Goal: Task Accomplishment & Management: Manage account settings

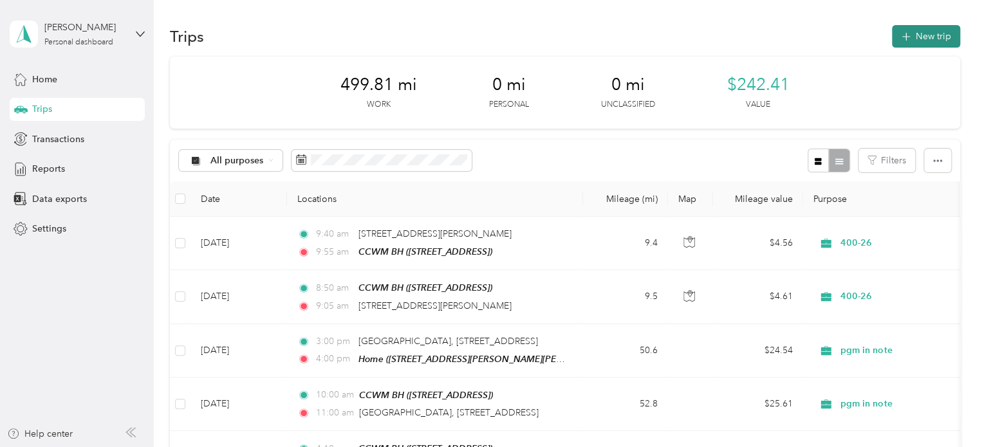
click at [905, 32] on span "button" at bounding box center [906, 36] width 10 height 11
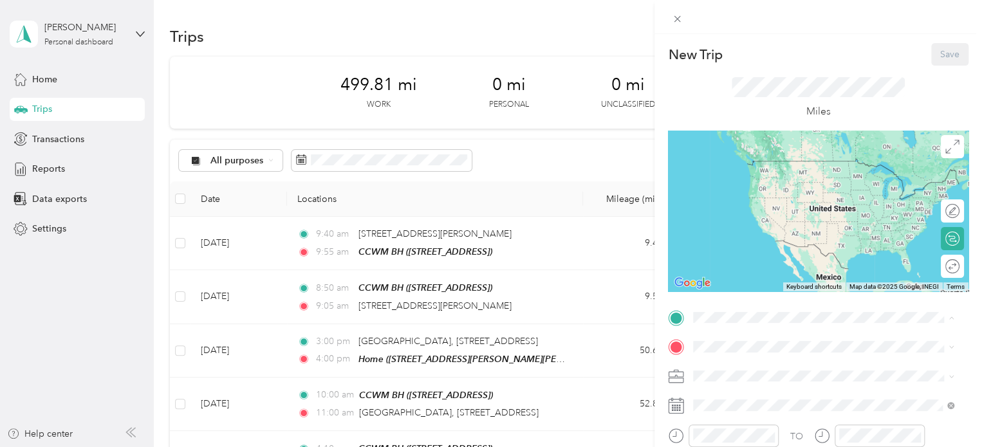
click at [757, 179] on span "[STREET_ADDRESS]" at bounding box center [759, 179] width 82 height 11
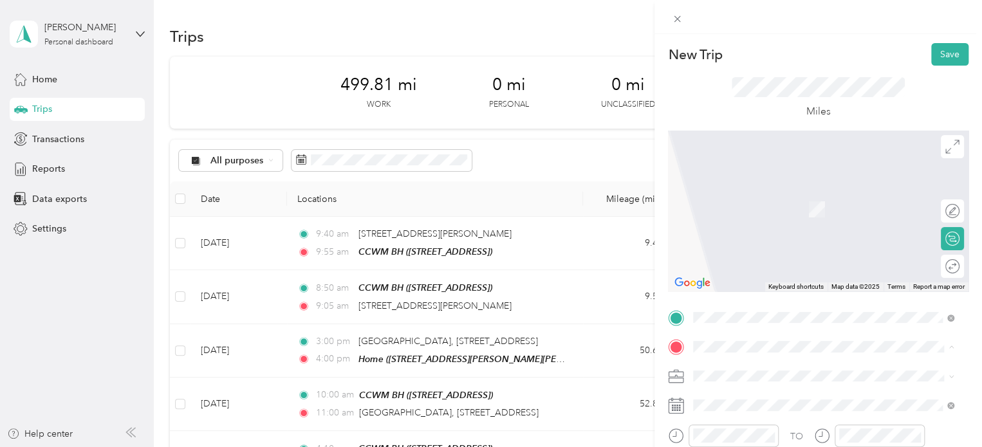
click at [749, 250] on span "[GEOGRAPHIC_DATA][US_STATE], [GEOGRAPHIC_DATA]" at bounding box center [834, 245] width 232 height 23
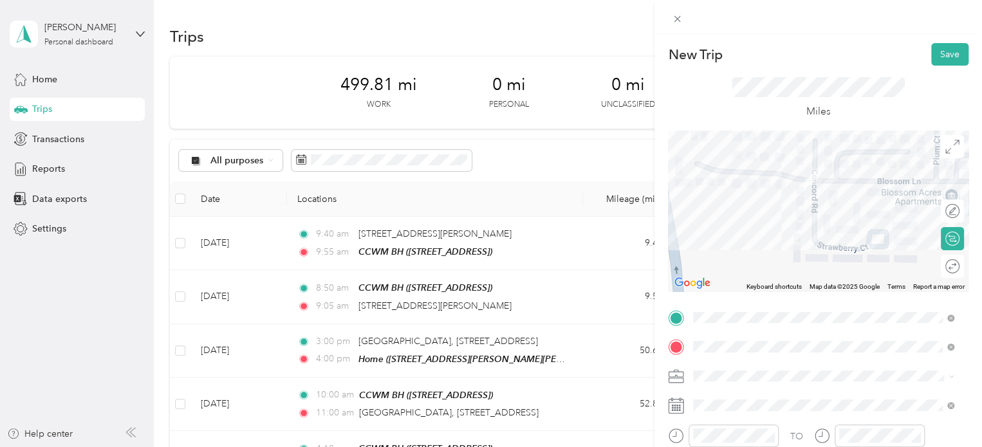
drag, startPoint x: 865, startPoint y: 223, endPoint x: 838, endPoint y: 151, distance: 77.6
click at [838, 151] on div at bounding box center [818, 211] width 301 height 161
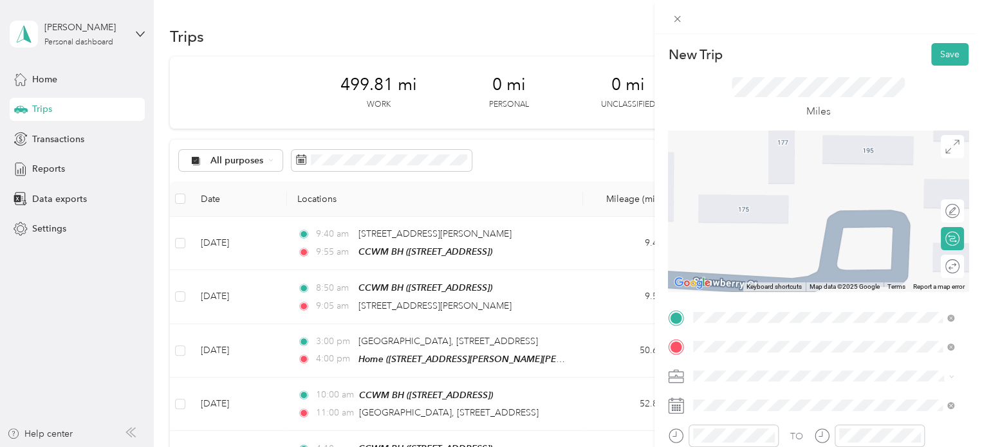
drag, startPoint x: 839, startPoint y: 244, endPoint x: 741, endPoint y: 301, distance: 113.4
click at [741, 301] on div "New Trip Save This trip cannot be edited because it is either under review, app…" at bounding box center [818, 331] width 301 height 576
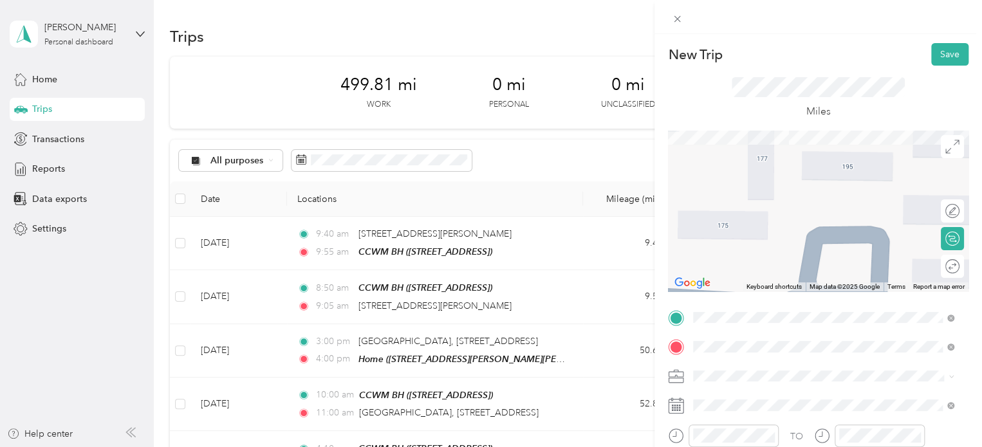
drag, startPoint x: 836, startPoint y: 187, endPoint x: 816, endPoint y: 207, distance: 28.2
click at [816, 207] on div at bounding box center [818, 211] width 301 height 161
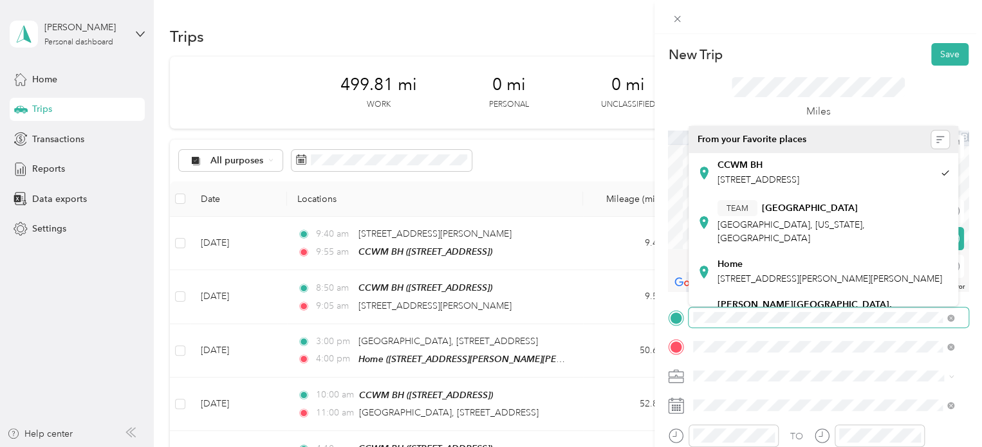
click at [876, 315] on div "New Trip Save This trip cannot be edited because it is either under review, app…" at bounding box center [818, 331] width 301 height 576
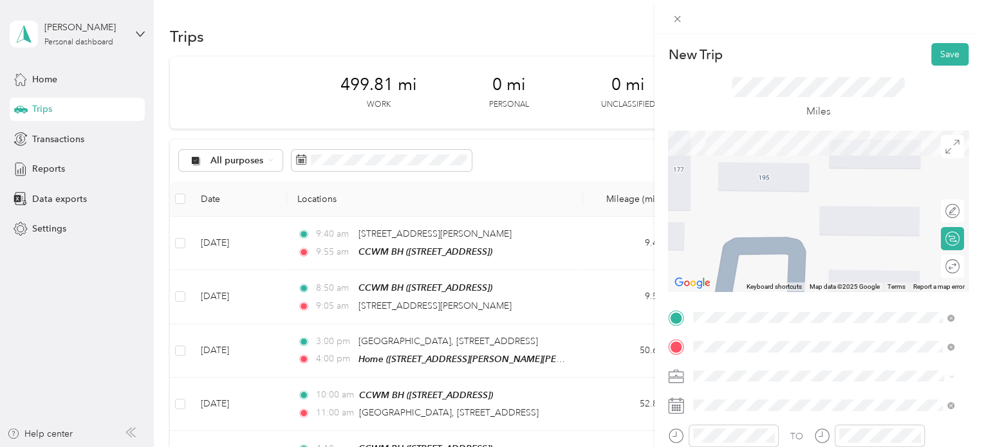
drag, startPoint x: 863, startPoint y: 221, endPoint x: 717, endPoint y: 133, distance: 171.2
click at [717, 133] on div at bounding box center [818, 211] width 301 height 161
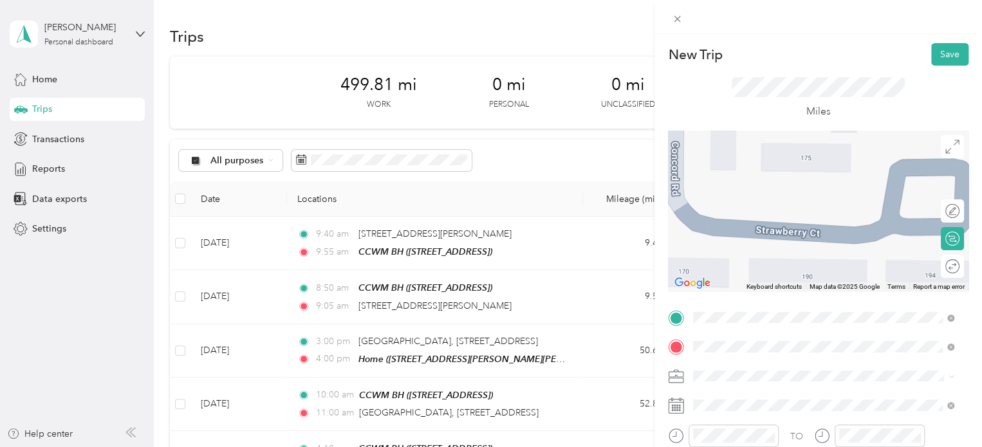
drag, startPoint x: 825, startPoint y: 214, endPoint x: 993, endPoint y: 138, distance: 183.8
click at [976, 138] on html "[PERSON_NAME] Personal dashboard Home Trips Transactions Reports Data exports S…" at bounding box center [488, 223] width 976 height 447
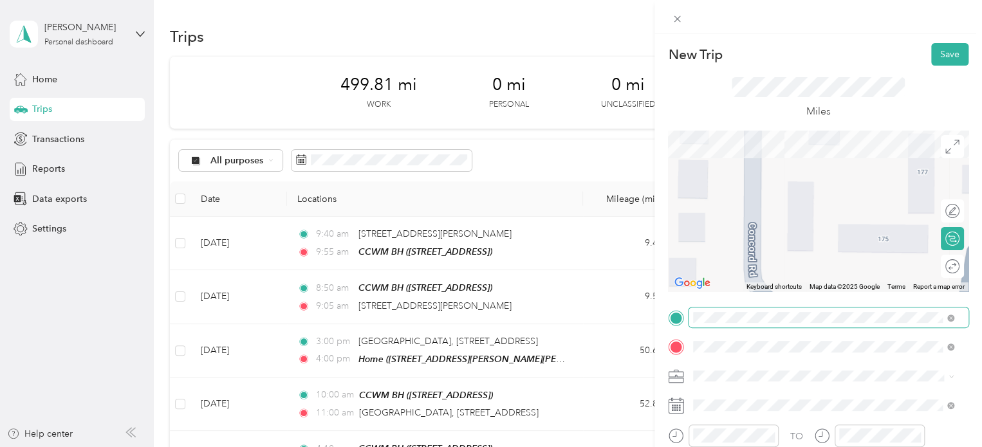
click at [805, 319] on div "New Trip Save This trip cannot be edited because it is either under review, app…" at bounding box center [818, 331] width 301 height 576
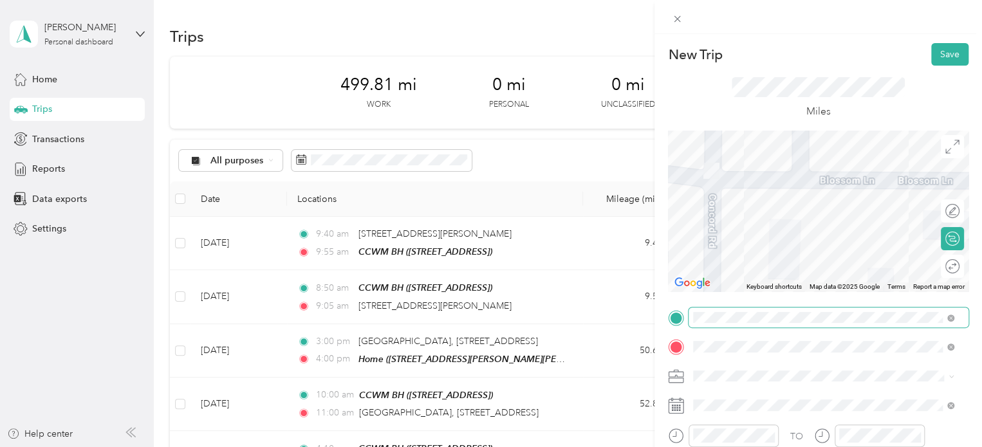
click at [756, 319] on div "New Trip Save This trip cannot be edited because it is either under review, app…" at bounding box center [818, 331] width 301 height 576
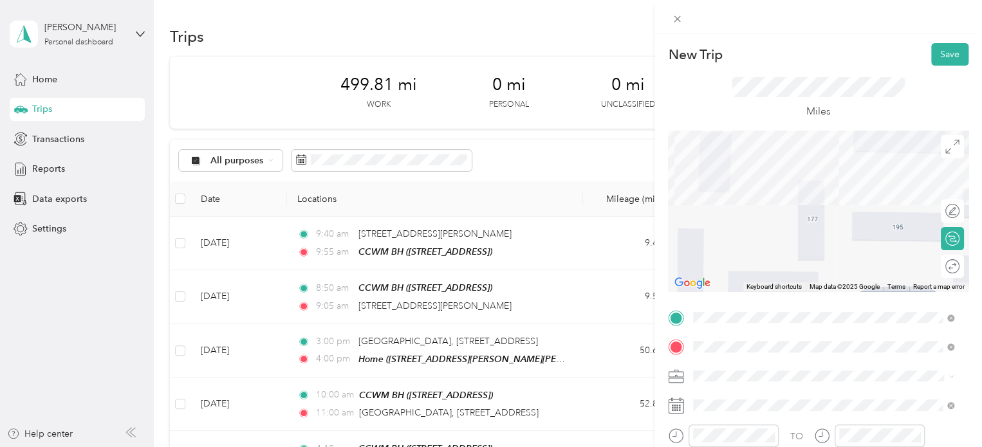
drag, startPoint x: 864, startPoint y: 223, endPoint x: 794, endPoint y: 122, distance: 123.6
click at [794, 122] on div "New Trip Save This trip cannot be edited because it is either under review, app…" at bounding box center [818, 331] width 301 height 576
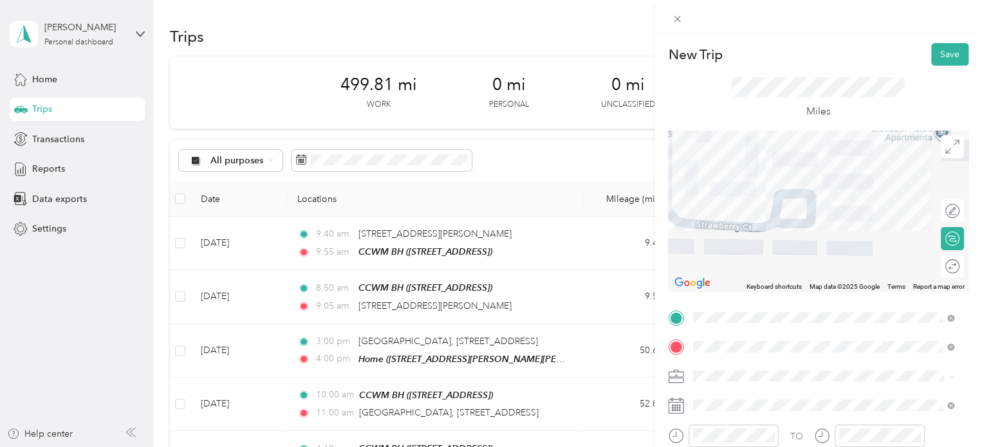
drag, startPoint x: 869, startPoint y: 238, endPoint x: 784, endPoint y: 164, distance: 112.7
click at [784, 164] on div at bounding box center [818, 211] width 301 height 161
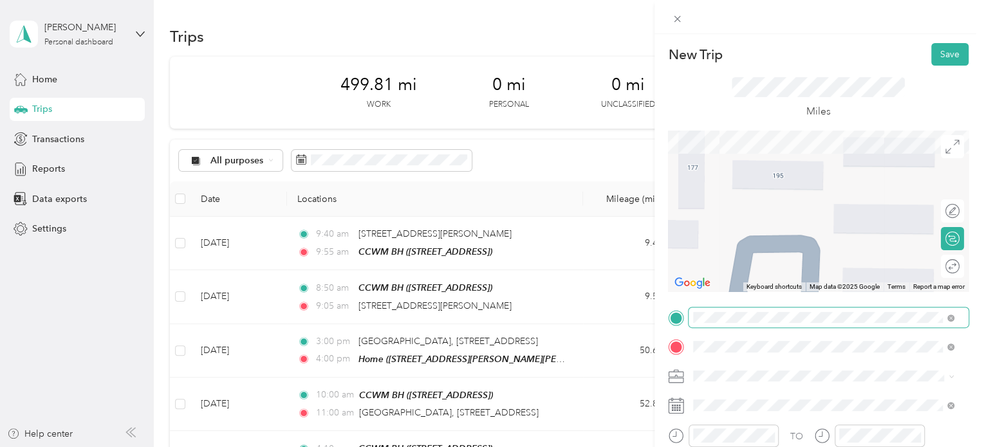
click at [758, 319] on div "New Trip Save This trip cannot be edited because it is either under review, app…" at bounding box center [818, 331] width 301 height 576
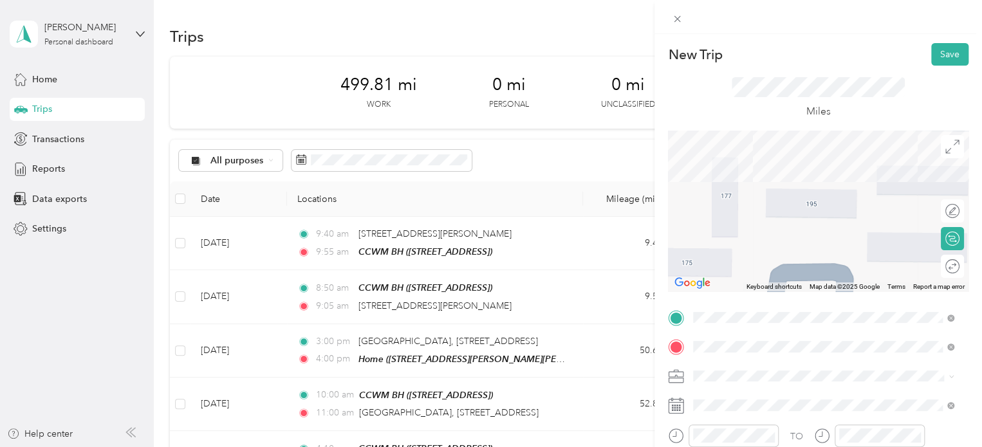
drag, startPoint x: 746, startPoint y: 183, endPoint x: 793, endPoint y: 223, distance: 61.2
click at [793, 223] on div at bounding box center [818, 211] width 301 height 161
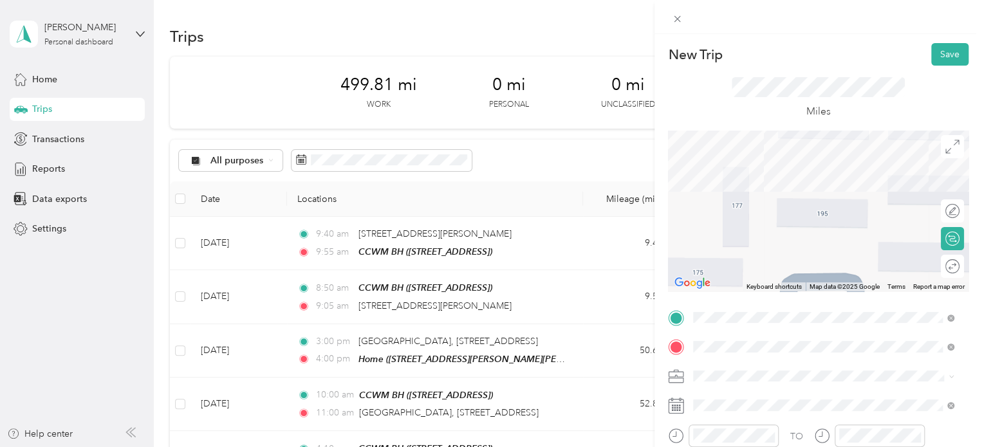
click at [783, 218] on div at bounding box center [818, 211] width 301 height 161
click at [793, 218] on div at bounding box center [818, 211] width 301 height 161
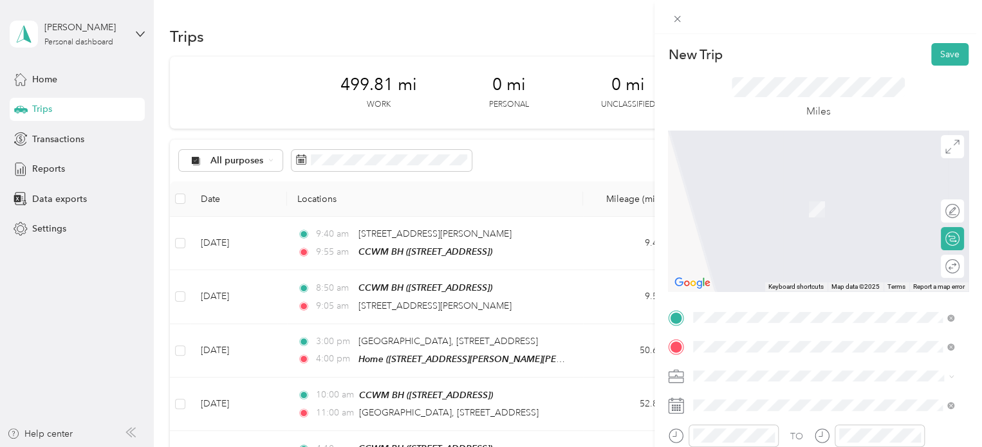
click at [804, 285] on ol "From search results [GEOGRAPHIC_DATA][US_STATE], [GEOGRAPHIC_DATA] [GEOGRAPHIC_…" at bounding box center [824, 288] width 270 height 95
click at [741, 288] on span "[GEOGRAPHIC_DATA][US_STATE], [GEOGRAPHIC_DATA]" at bounding box center [834, 281] width 232 height 23
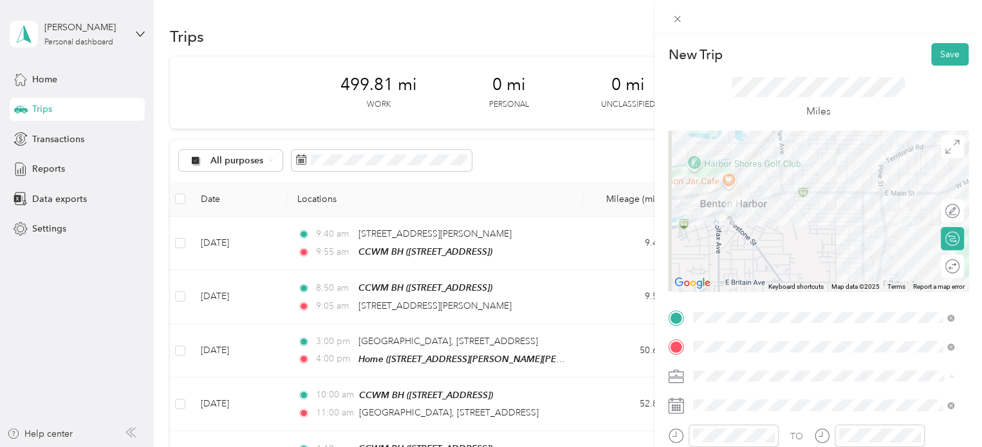
click at [728, 323] on li "400-26" at bounding box center [824, 331] width 270 height 23
click at [948, 53] on button "Save" at bounding box center [950, 54] width 37 height 23
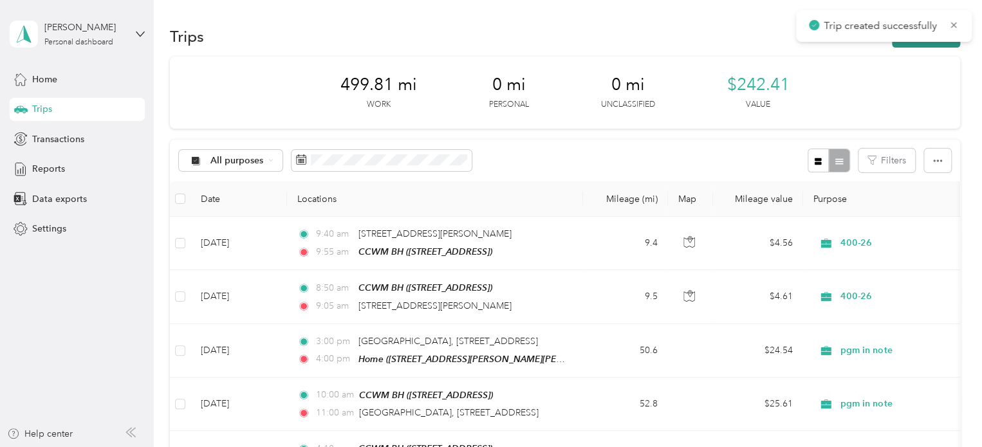
click at [899, 42] on button "New trip" at bounding box center [926, 36] width 68 height 23
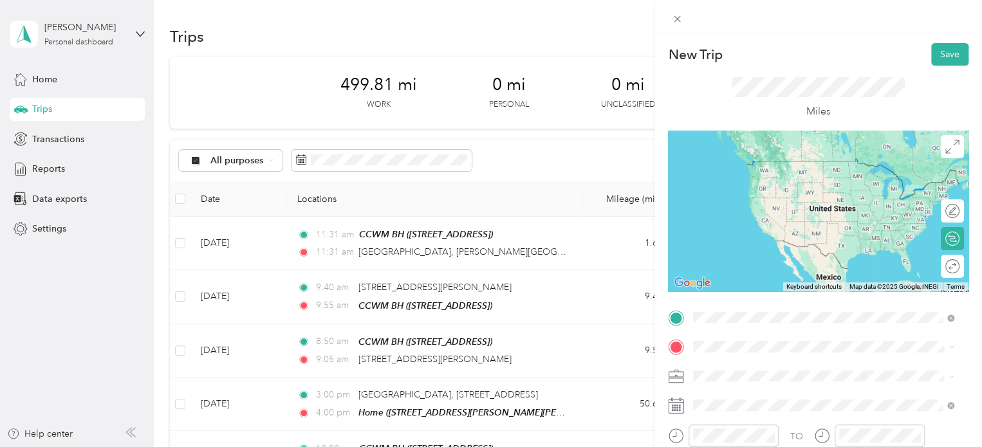
click at [782, 176] on li "[GEOGRAPHIC_DATA][US_STATE], [GEOGRAPHIC_DATA]" at bounding box center [824, 167] width 270 height 36
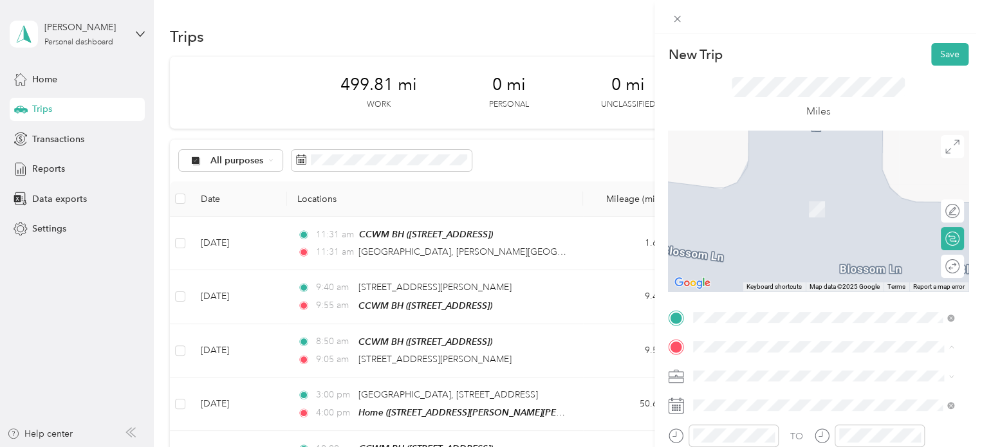
click at [777, 204] on span "[STREET_ADDRESS]" at bounding box center [759, 209] width 82 height 11
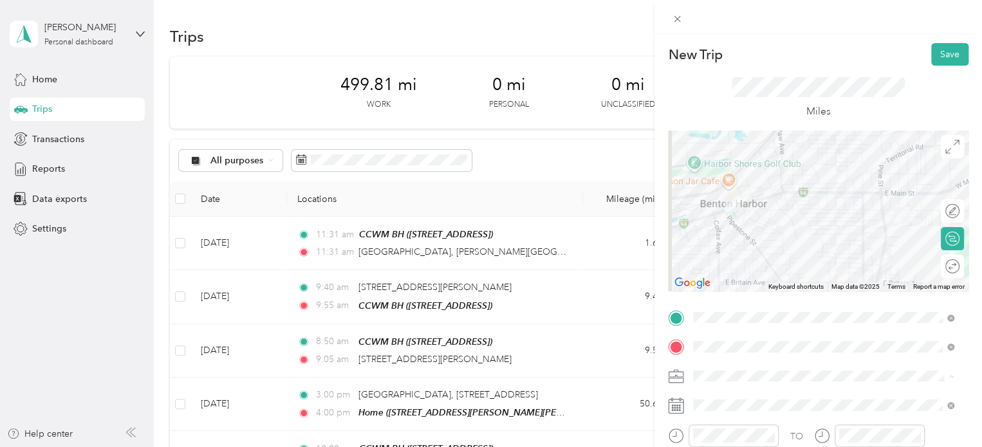
click at [726, 329] on div "400-26" at bounding box center [824, 331] width 252 height 14
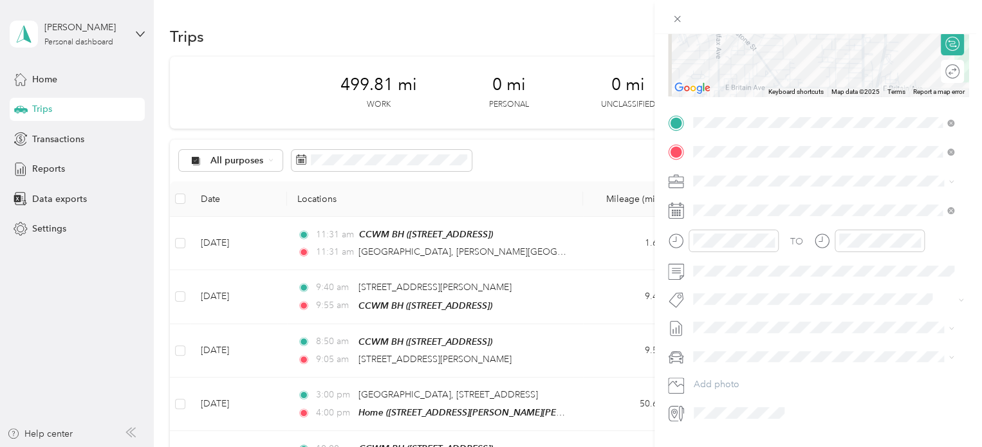
scroll to position [218, 0]
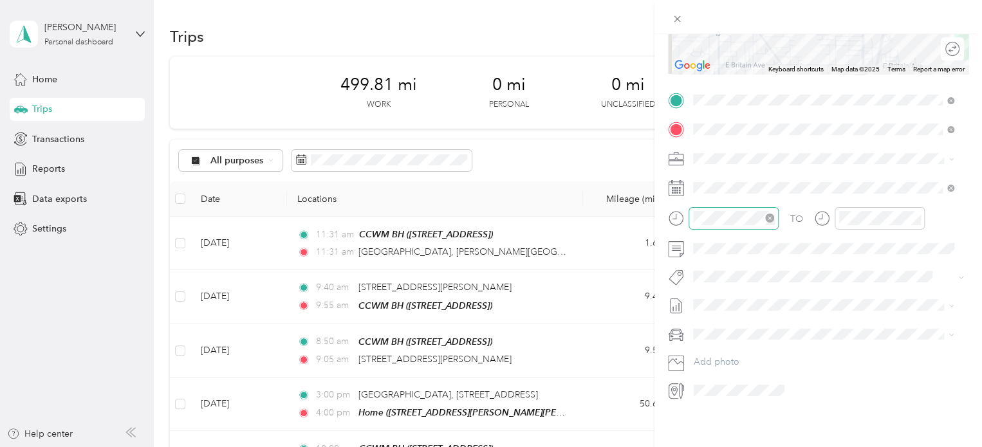
click at [718, 209] on div at bounding box center [734, 218] width 90 height 23
click at [721, 210] on div at bounding box center [734, 218] width 90 height 23
click at [710, 350] on div "10" at bounding box center [706, 349] width 31 height 18
click at [708, 364] on div "11" at bounding box center [706, 367] width 31 height 18
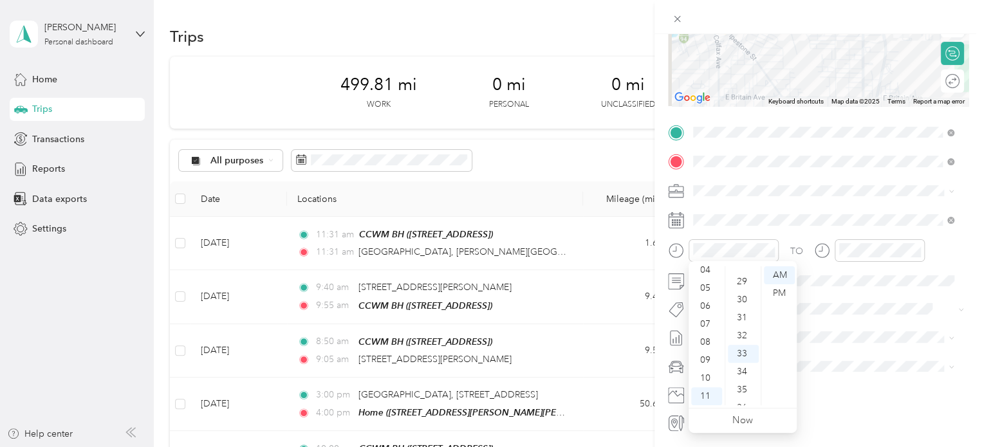
scroll to position [182, 0]
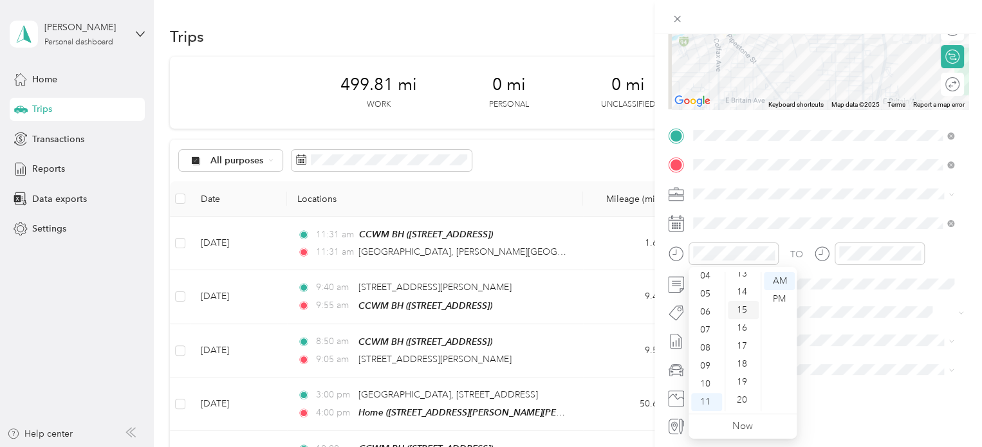
click at [744, 309] on div "15" at bounding box center [743, 310] width 31 height 18
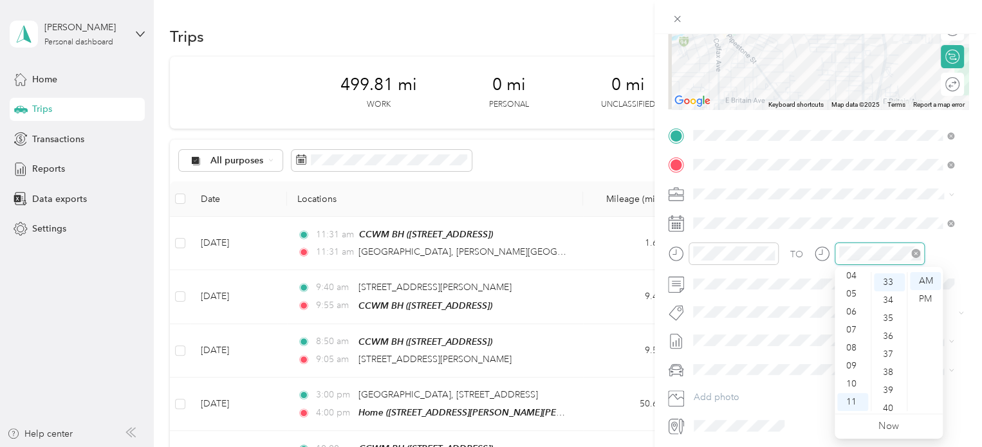
scroll to position [595, 0]
click at [885, 286] on div "26" at bounding box center [889, 287] width 31 height 18
click at [789, 236] on div "TO Add photo" at bounding box center [818, 281] width 301 height 311
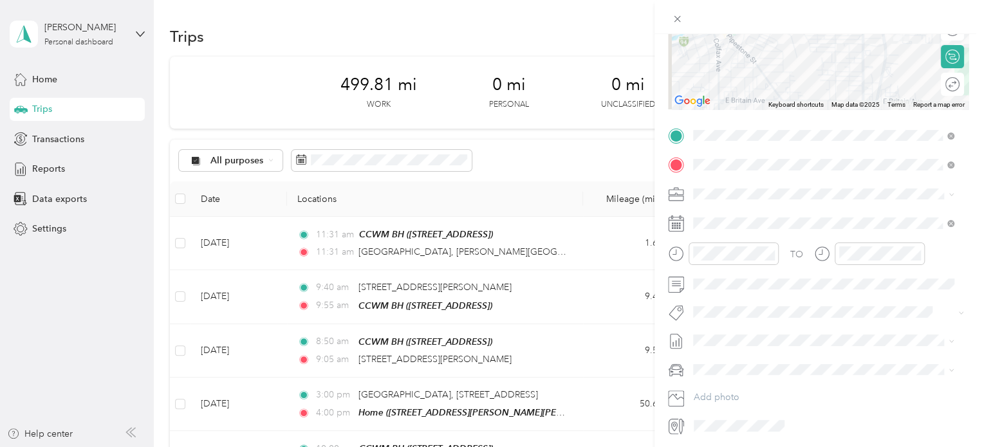
scroll to position [227, 0]
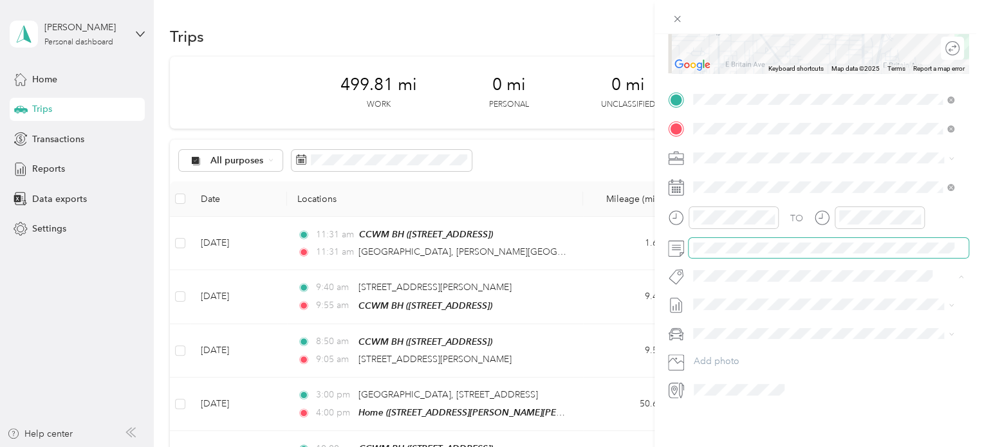
click at [726, 238] on span at bounding box center [829, 248] width 280 height 21
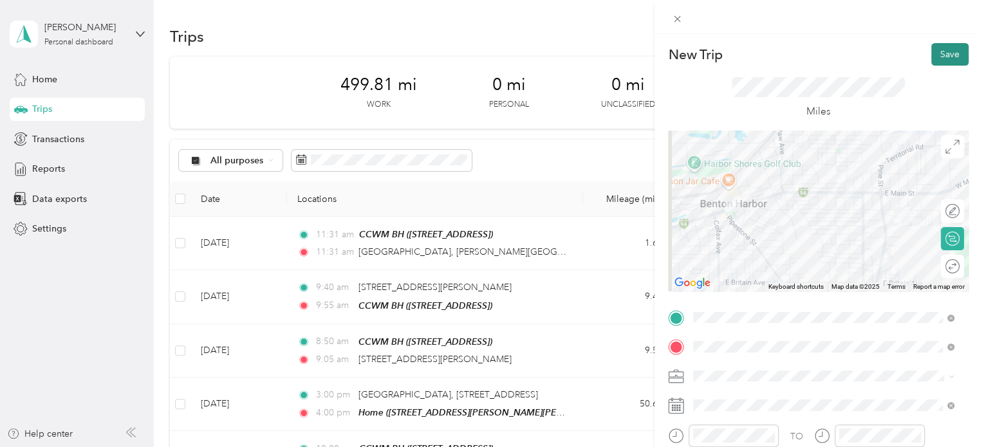
click at [938, 59] on button "Save" at bounding box center [950, 54] width 37 height 23
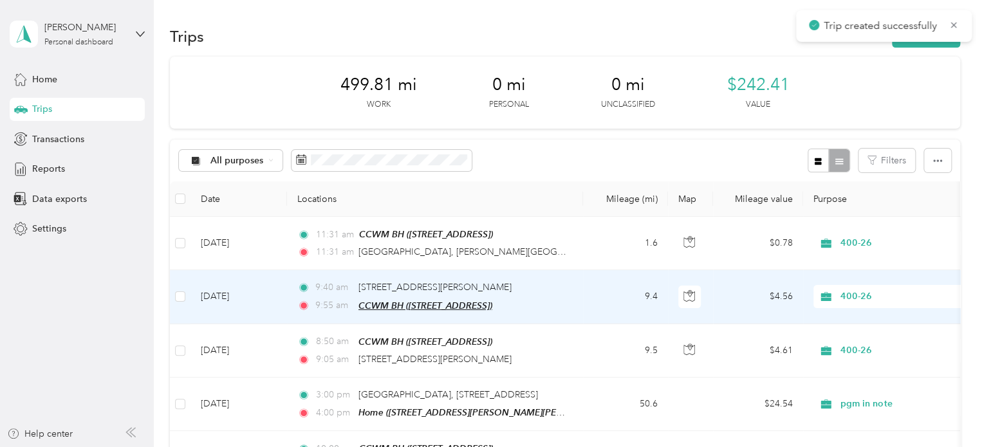
click at [493, 301] on span "CCWM BH ([STREET_ADDRESS])" at bounding box center [426, 306] width 134 height 10
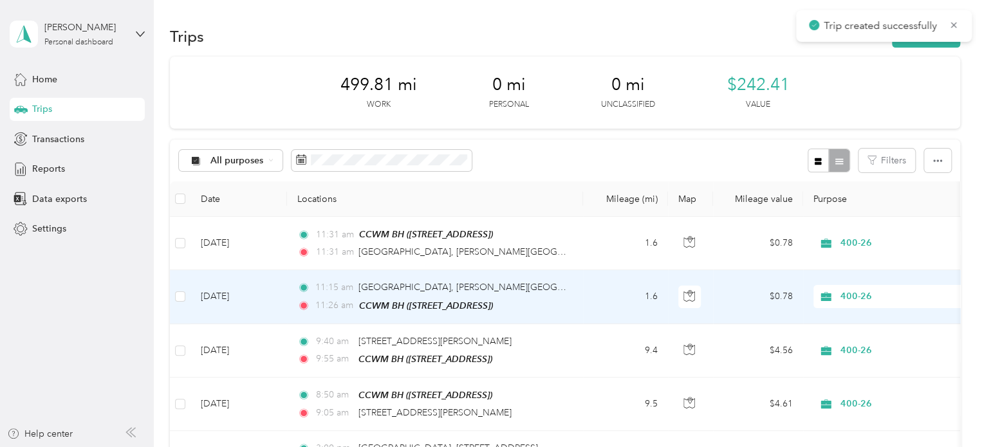
click at [293, 305] on td "11:[GEOGRAPHIC_DATA], [PERSON_NAME][GEOGRAPHIC_DATA] 11:26 am CCWM BH ([STREET_…" at bounding box center [435, 296] width 296 height 53
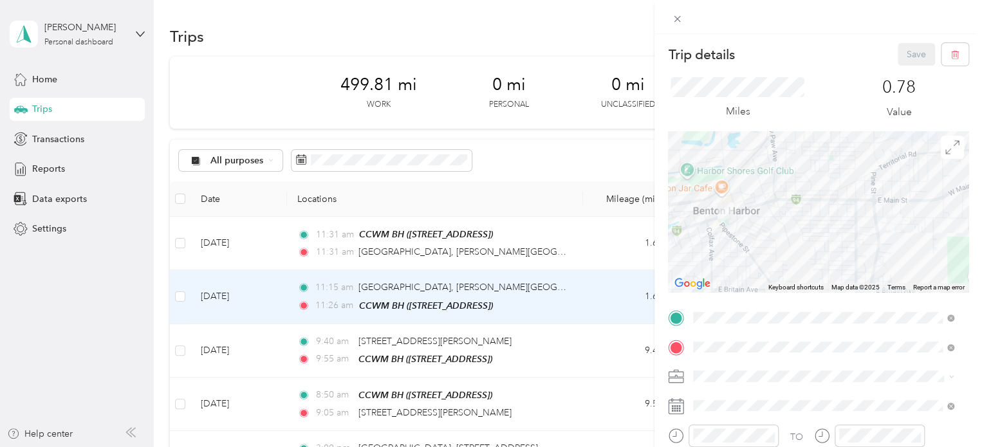
scroll to position [228, 0]
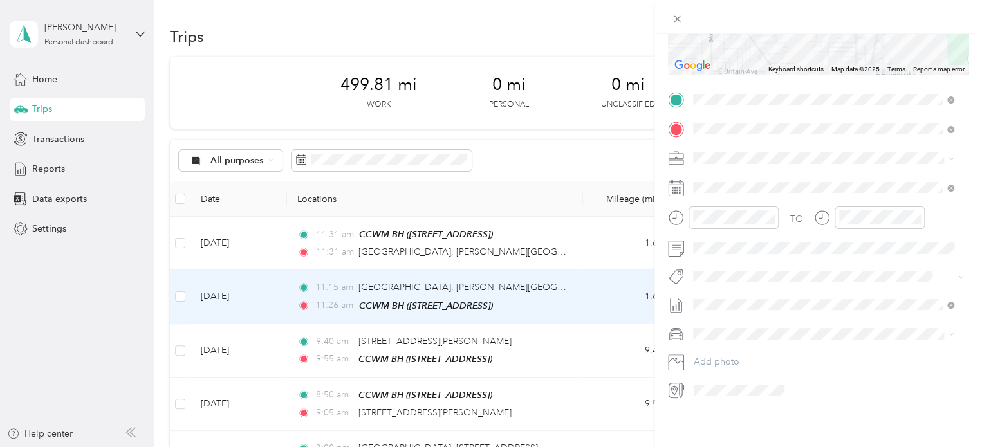
click at [512, 250] on div "Trip details Save This trip cannot be edited because it is either under review,…" at bounding box center [491, 223] width 982 height 447
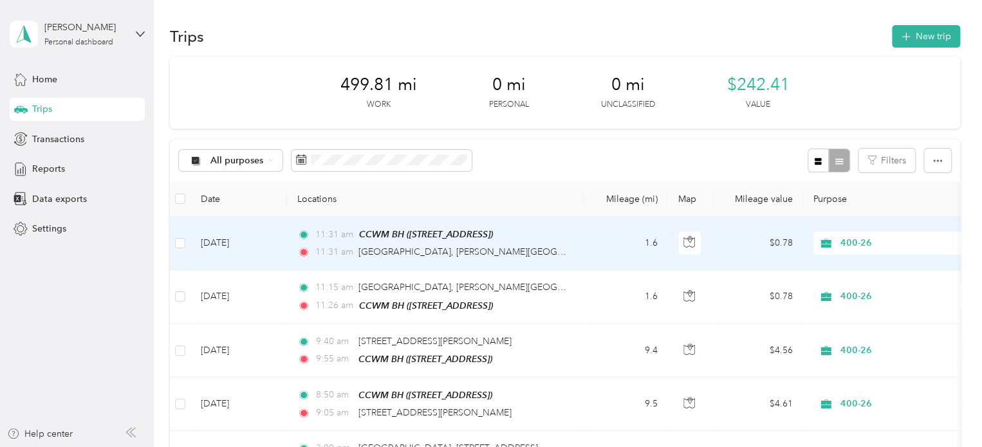
click at [258, 249] on td "[DATE]" at bounding box center [239, 243] width 97 height 53
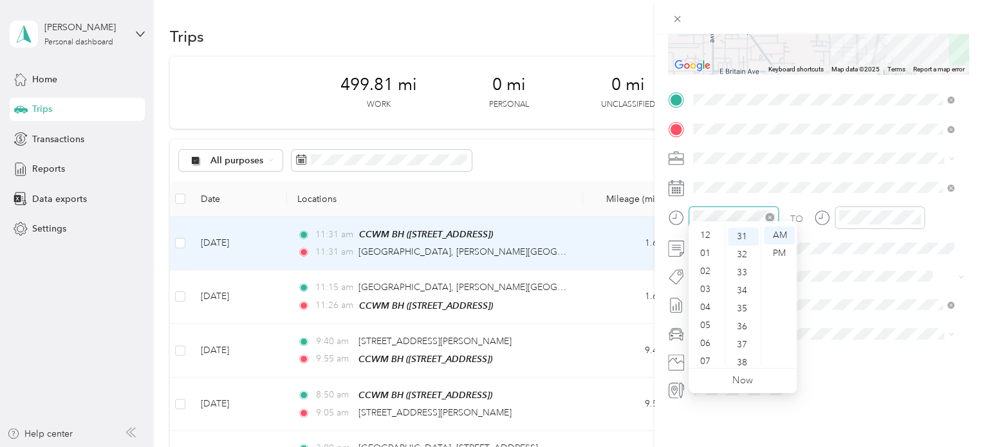
scroll to position [77, 0]
click at [708, 342] on div "10" at bounding box center [706, 339] width 31 height 18
click at [740, 285] on div "55" at bounding box center [743, 285] width 31 height 18
click at [867, 215] on div at bounding box center [880, 218] width 90 height 23
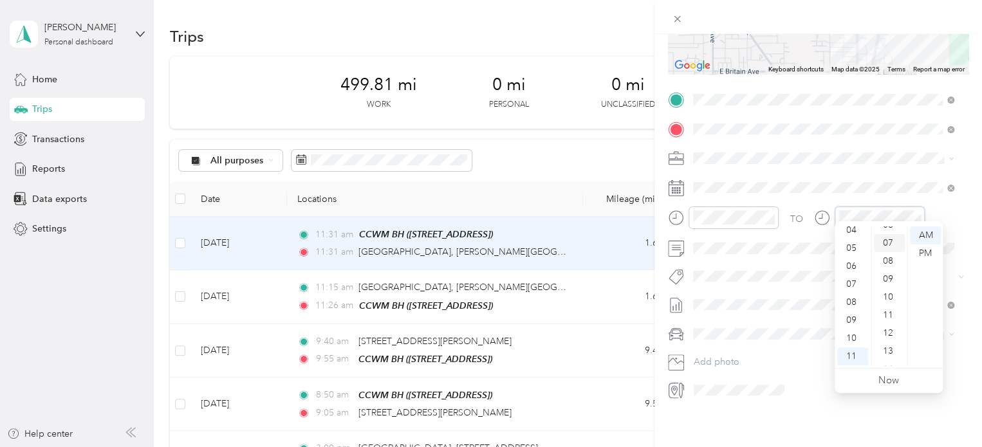
scroll to position [0, 0]
click at [890, 251] on div "01" at bounding box center [889, 254] width 31 height 18
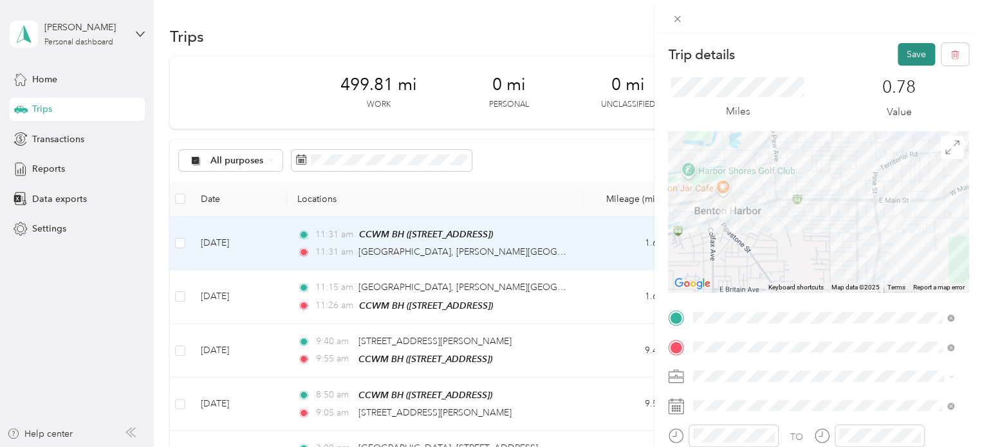
click at [901, 53] on button "Save" at bounding box center [916, 54] width 37 height 23
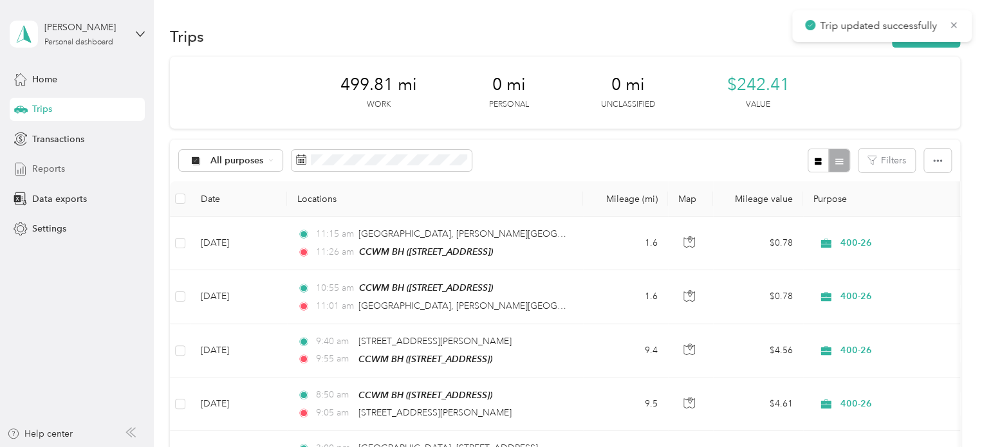
click at [46, 169] on span "Reports" at bounding box center [48, 169] width 33 height 14
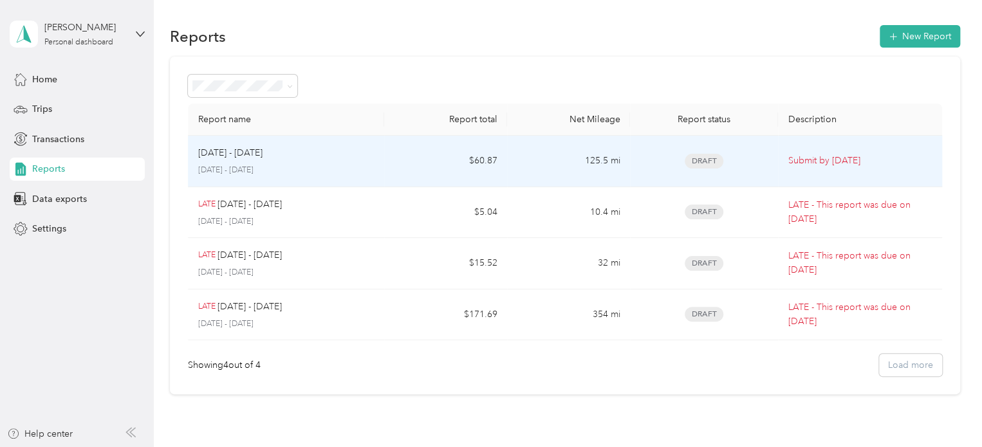
click at [699, 165] on span "Draft" at bounding box center [704, 161] width 39 height 15
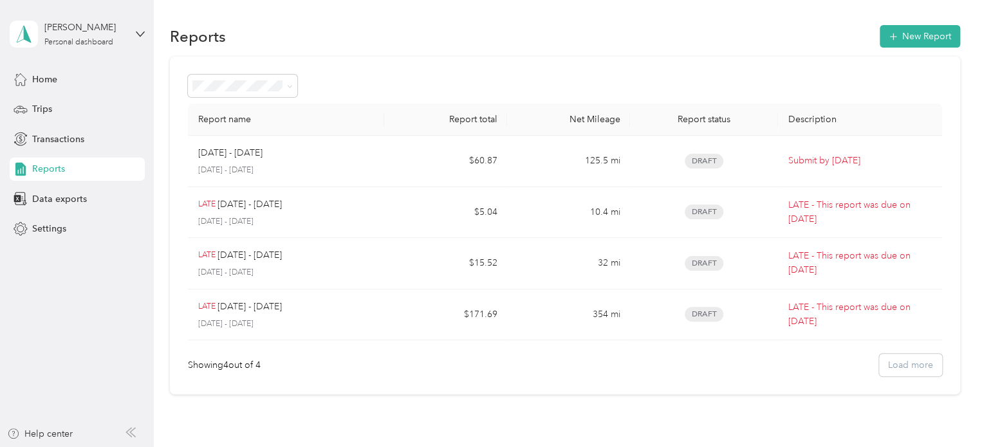
click at [42, 91] on div "Home Trips Transactions Reports Data exports Settings" at bounding box center [77, 154] width 135 height 173
click at [52, 86] on span "Home" at bounding box center [44, 80] width 25 height 14
